Goal: Transaction & Acquisition: Book appointment/travel/reservation

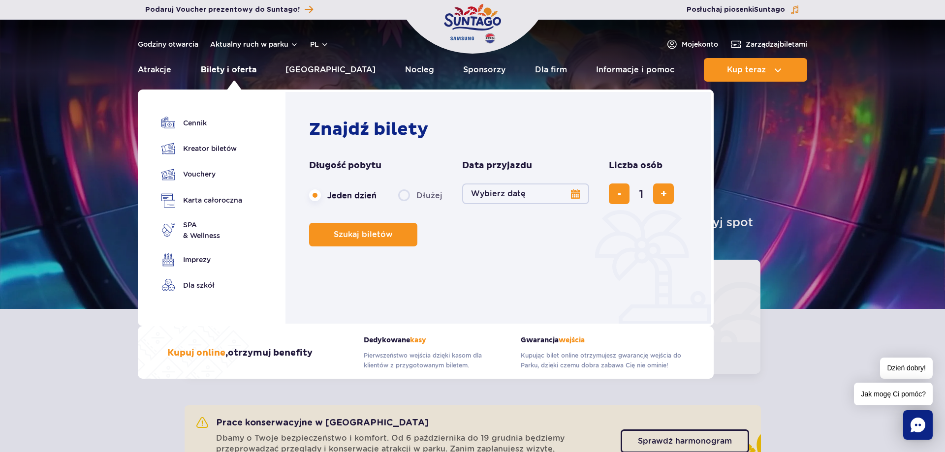
click at [235, 73] on link "Bilety i oferta" at bounding box center [229, 70] width 56 height 24
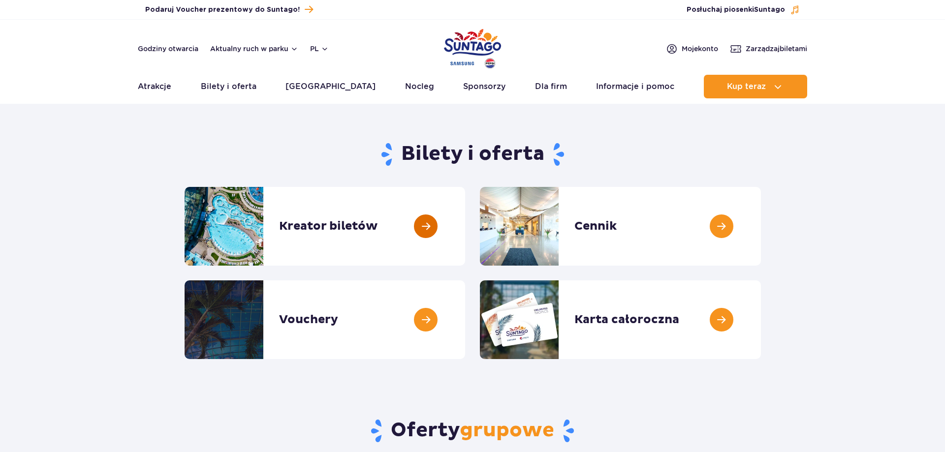
click at [465, 240] on link at bounding box center [465, 226] width 0 height 79
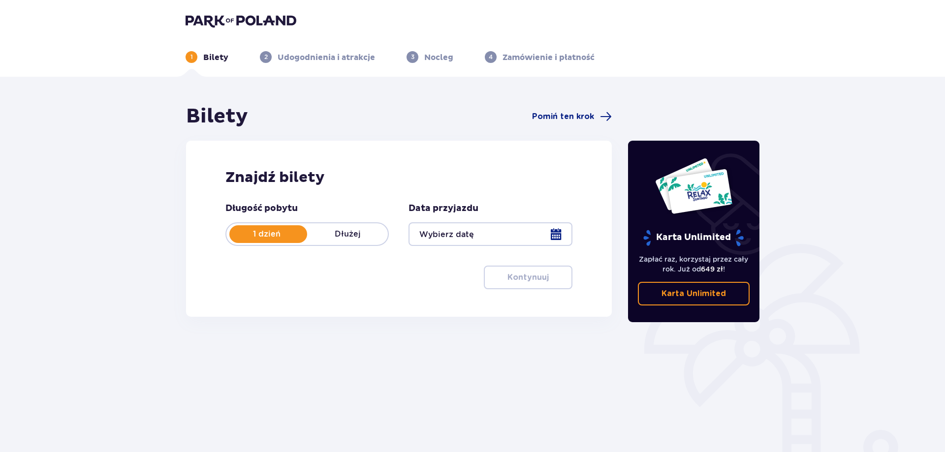
click at [442, 235] on div at bounding box center [489, 234] width 163 height 24
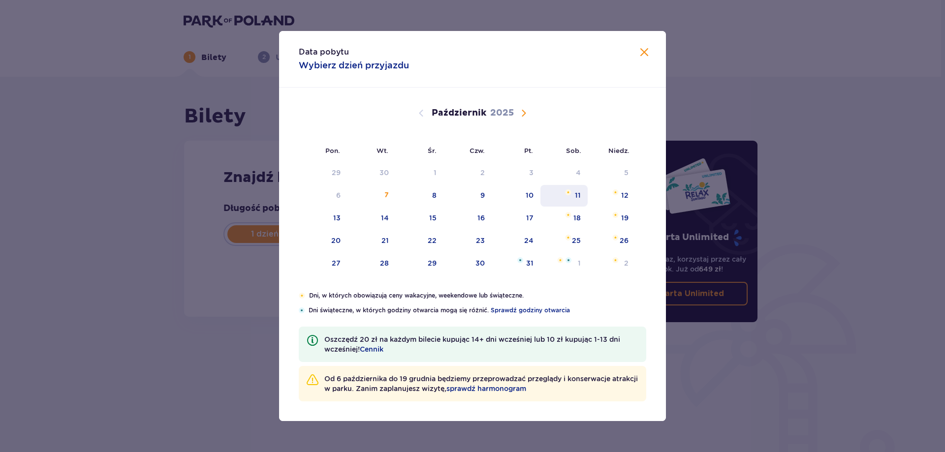
click at [581, 200] on div "11" at bounding box center [578, 195] width 6 height 10
type input "11.10.25"
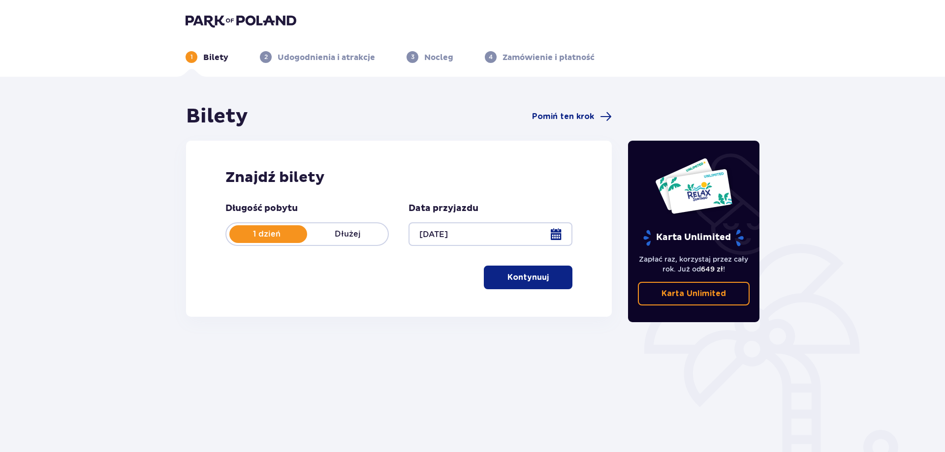
click at [494, 268] on button "Kontynuuj" at bounding box center [528, 278] width 89 height 24
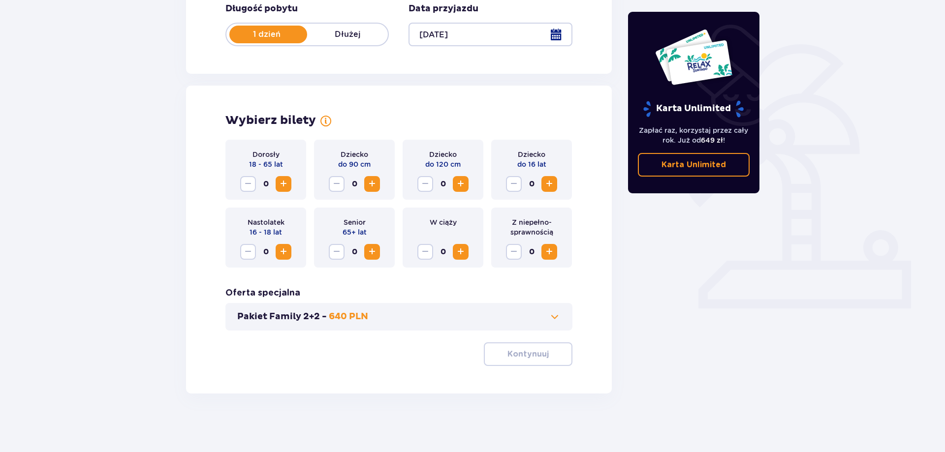
scroll to position [200, 0]
click at [280, 182] on span "Zwiększ" at bounding box center [284, 184] width 12 height 12
drag, startPoint x: 280, startPoint y: 182, endPoint x: 289, endPoint y: 186, distance: 10.1
click at [282, 184] on span "Zwiększ" at bounding box center [284, 184] width 12 height 12
click at [509, 358] on p "Kontynuuj" at bounding box center [527, 353] width 41 height 11
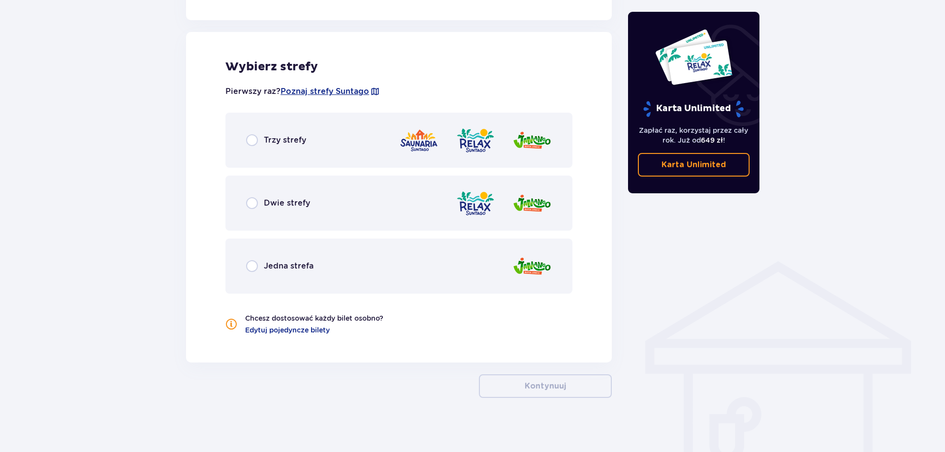
scroll to position [543, 0]
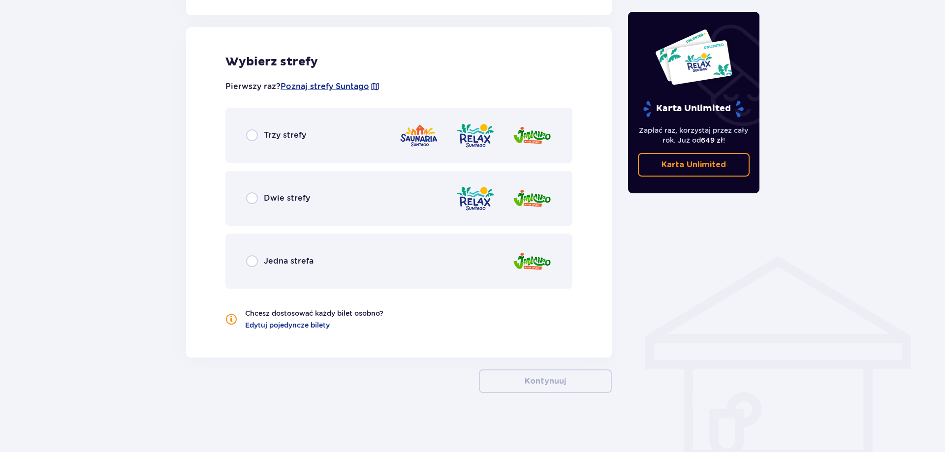
click at [252, 135] on input "radio" at bounding box center [252, 135] width 12 height 12
radio input "true"
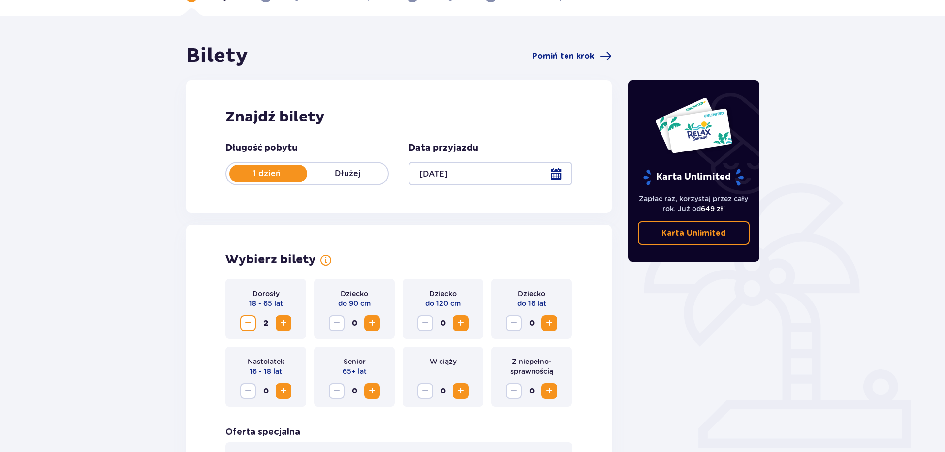
scroll to position [0, 0]
